Goal: Task Accomplishment & Management: Complete application form

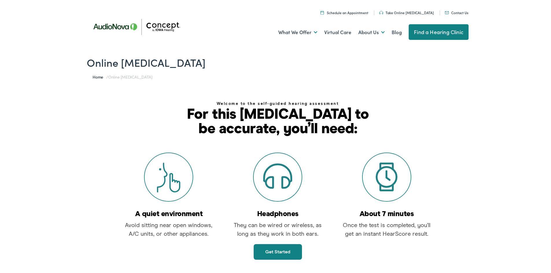
click at [287, 253] on link "Get started" at bounding box center [277, 251] width 48 height 16
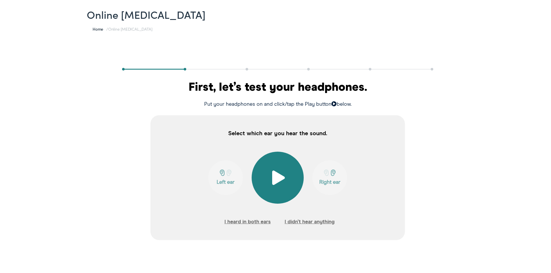
scroll to position [58, 0]
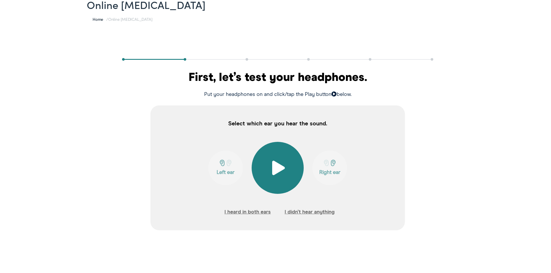
click at [284, 162] on button at bounding box center [277, 167] width 52 height 52
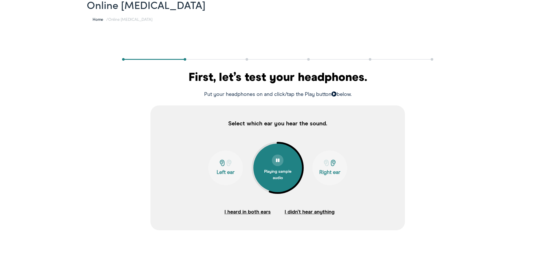
click at [279, 160] on div at bounding box center [278, 159] width 12 height 12
click at [278, 158] on button at bounding box center [277, 167] width 52 height 52
click at [269, 174] on div "Playing sample audio" at bounding box center [277, 172] width 29 height 15
click at [271, 173] on span at bounding box center [278, 167] width 14 height 14
click at [269, 173] on div "Playing sample audio" at bounding box center [277, 172] width 29 height 15
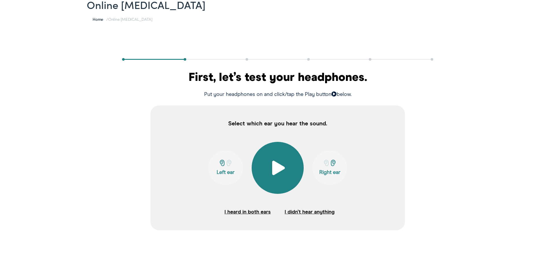
drag, startPoint x: 336, startPoint y: 161, endPoint x: 332, endPoint y: 162, distance: 4.0
click at [336, 161] on div at bounding box center [329, 162] width 31 height 7
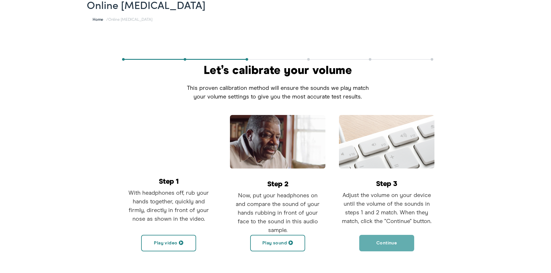
click at [493, 8] on div "Online [MEDICAL_DATA] Home / Online [MEDICAL_DATA] Let’s calibrate your volume …" at bounding box center [277, 149] width 555 height 322
click at [184, 242] on button "Play video" at bounding box center [168, 242] width 55 height 16
click at [362, 7] on h1 "Online [MEDICAL_DATA]" at bounding box center [278, 3] width 382 height 12
click at [162, 245] on button "Play video" at bounding box center [168, 242] width 55 height 16
click at [170, 235] on button "Pause video" at bounding box center [168, 242] width 55 height 16
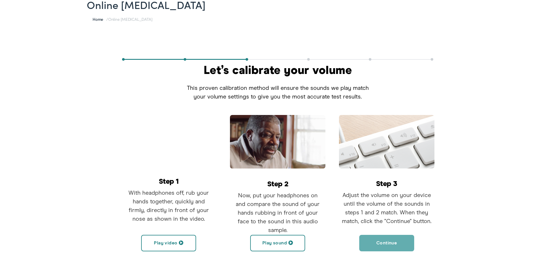
click at [175, 244] on button "Play video" at bounding box center [168, 242] width 55 height 16
click at [293, 240] on button "Play sound" at bounding box center [277, 242] width 55 height 16
click at [290, 240] on span at bounding box center [292, 241] width 5 height 5
click at [166, 237] on button "Play video" at bounding box center [168, 242] width 55 height 16
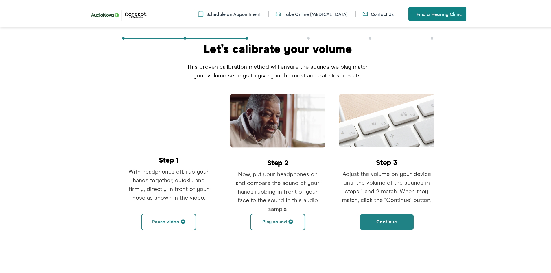
scroll to position [87, 0]
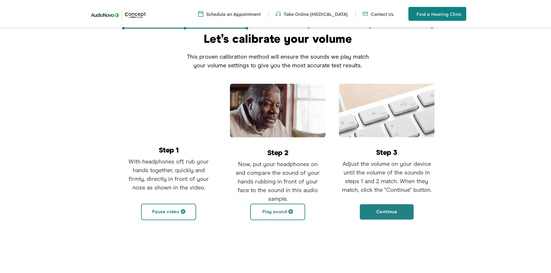
click at [288, 208] on span at bounding box center [290, 210] width 5 height 5
click at [278, 210] on button "Pause sound" at bounding box center [277, 211] width 55 height 16
click at [292, 209] on button "Play sound" at bounding box center [277, 211] width 55 height 16
click at [171, 209] on button "Play video" at bounding box center [168, 211] width 55 height 16
click at [291, 209] on span at bounding box center [292, 210] width 5 height 5
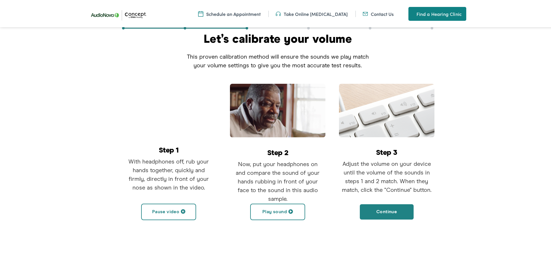
click at [170, 211] on button "Pause video" at bounding box center [168, 211] width 55 height 16
click at [183, 210] on button "Play video" at bounding box center [168, 211] width 55 height 16
click at [175, 211] on button "Pause video" at bounding box center [168, 211] width 55 height 16
click at [279, 210] on button "Play sound" at bounding box center [277, 211] width 55 height 16
click at [182, 208] on button "Play video" at bounding box center [168, 211] width 55 height 16
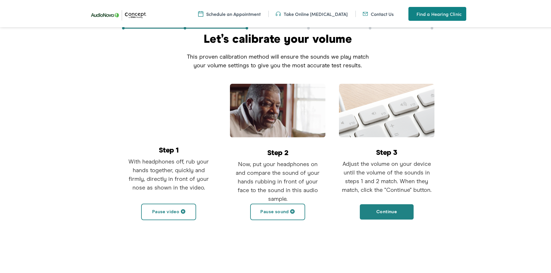
click at [292, 209] on span at bounding box center [292, 210] width 5 height 5
click at [167, 208] on button "Pause video" at bounding box center [168, 211] width 55 height 16
click at [297, 209] on button "Play sound" at bounding box center [277, 211] width 55 height 16
click at [292, 212] on span at bounding box center [292, 210] width 5 height 5
click at [289, 209] on span at bounding box center [290, 210] width 5 height 5
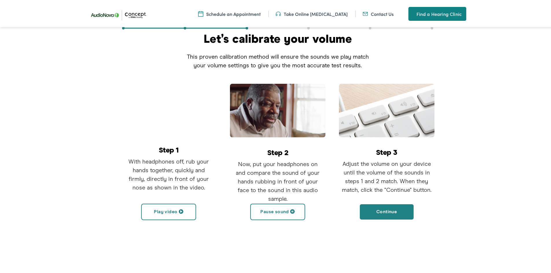
click at [290, 209] on span at bounding box center [292, 210] width 5 height 5
click at [387, 209] on button "Continue" at bounding box center [386, 211] width 55 height 16
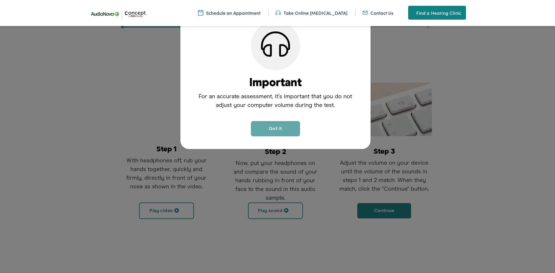
click at [284, 125] on button "Got it" at bounding box center [275, 128] width 49 height 15
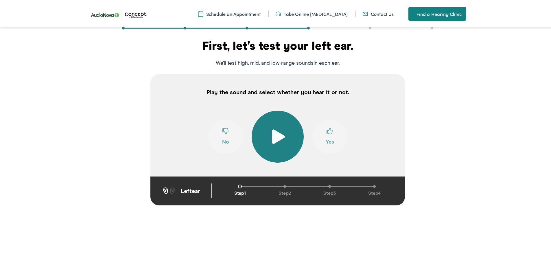
click at [277, 129] on span at bounding box center [278, 135] width 14 height 14
click at [277, 129] on div at bounding box center [278, 126] width 12 height 12
click at [266, 130] on button at bounding box center [277, 136] width 52 height 52
click at [276, 127] on span at bounding box center [277, 125] width 4 height 4
click at [326, 134] on span at bounding box center [329, 132] width 6 height 11
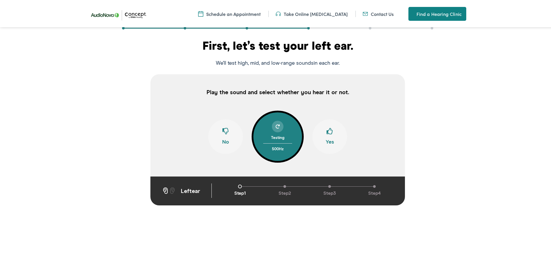
click at [326, 134] on span at bounding box center [329, 132] width 6 height 11
click at [329, 129] on span at bounding box center [329, 132] width 6 height 11
click at [328, 131] on span at bounding box center [329, 132] width 6 height 11
click at [327, 132] on span at bounding box center [329, 132] width 6 height 11
click at [326, 131] on span at bounding box center [329, 132] width 6 height 11
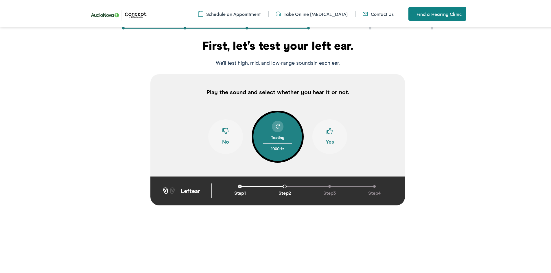
click at [338, 136] on button "Yes" at bounding box center [329, 135] width 35 height 35
click at [332, 136] on button "Yes" at bounding box center [329, 135] width 35 height 35
click at [332, 134] on button "Yes" at bounding box center [329, 135] width 35 height 35
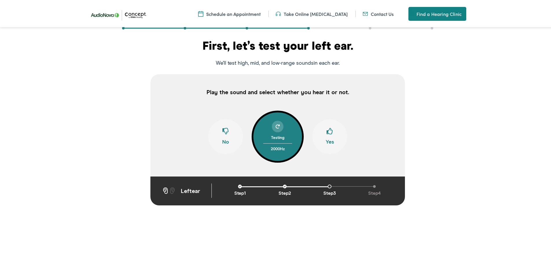
click at [332, 134] on button "Yes" at bounding box center [329, 135] width 35 height 35
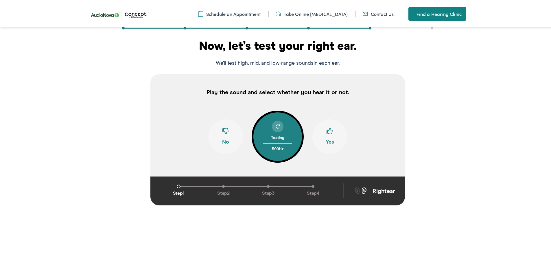
click at [331, 135] on button "Yes" at bounding box center [329, 135] width 35 height 35
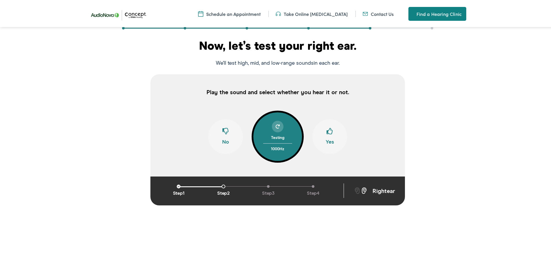
click at [331, 135] on button "Yes" at bounding box center [329, 135] width 35 height 35
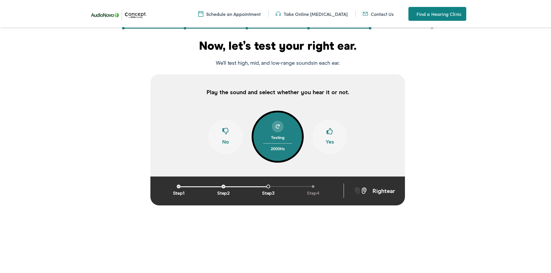
click at [332, 136] on button "Yes" at bounding box center [329, 135] width 35 height 35
click at [333, 137] on button "Yes" at bounding box center [329, 135] width 35 height 35
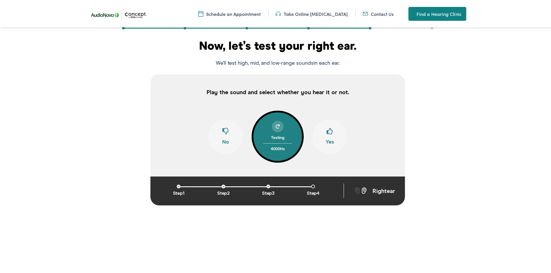
click at [323, 130] on button "Yes" at bounding box center [329, 135] width 35 height 35
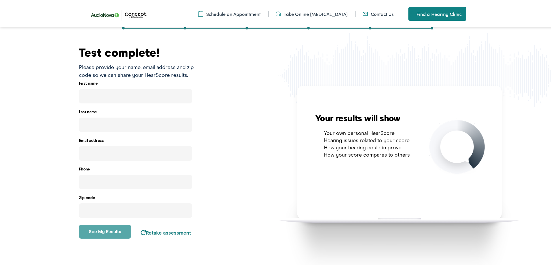
click at [99, 92] on input "text" at bounding box center [135, 95] width 113 height 14
click at [95, 95] on input "text" at bounding box center [135, 95] width 113 height 14
type input "m"
type input "[PERSON_NAME]"
click at [92, 117] on input "text" at bounding box center [135, 123] width 113 height 14
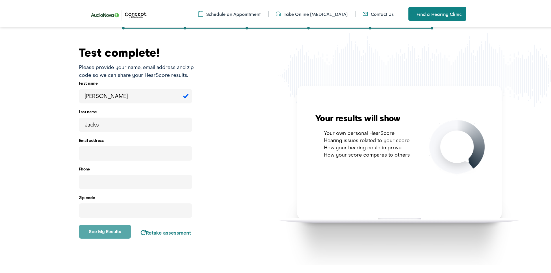
type input "Jacks"
click at [104, 154] on input "email" at bounding box center [135, 152] width 113 height 14
type input "T"
type input "[EMAIL_ADDRESS][DOMAIN_NAME]"
click at [100, 208] on input "number" at bounding box center [135, 209] width 113 height 14
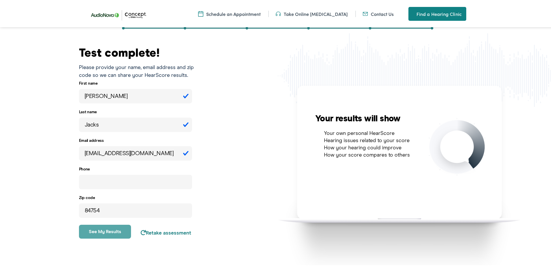
type input "84754"
click at [99, 179] on input "tel" at bounding box center [135, 181] width 113 height 14
type input "[PHONE_NUMBER]"
click at [115, 231] on button "See my results" at bounding box center [105, 231] width 52 height 14
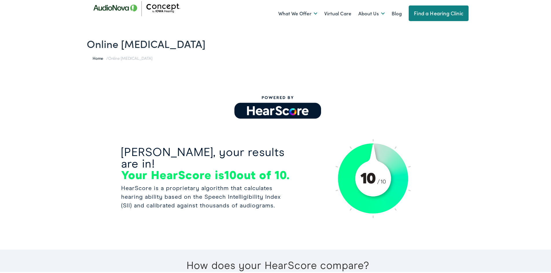
scroll to position [0, 0]
